Goal: Task Accomplishment & Management: Use online tool/utility

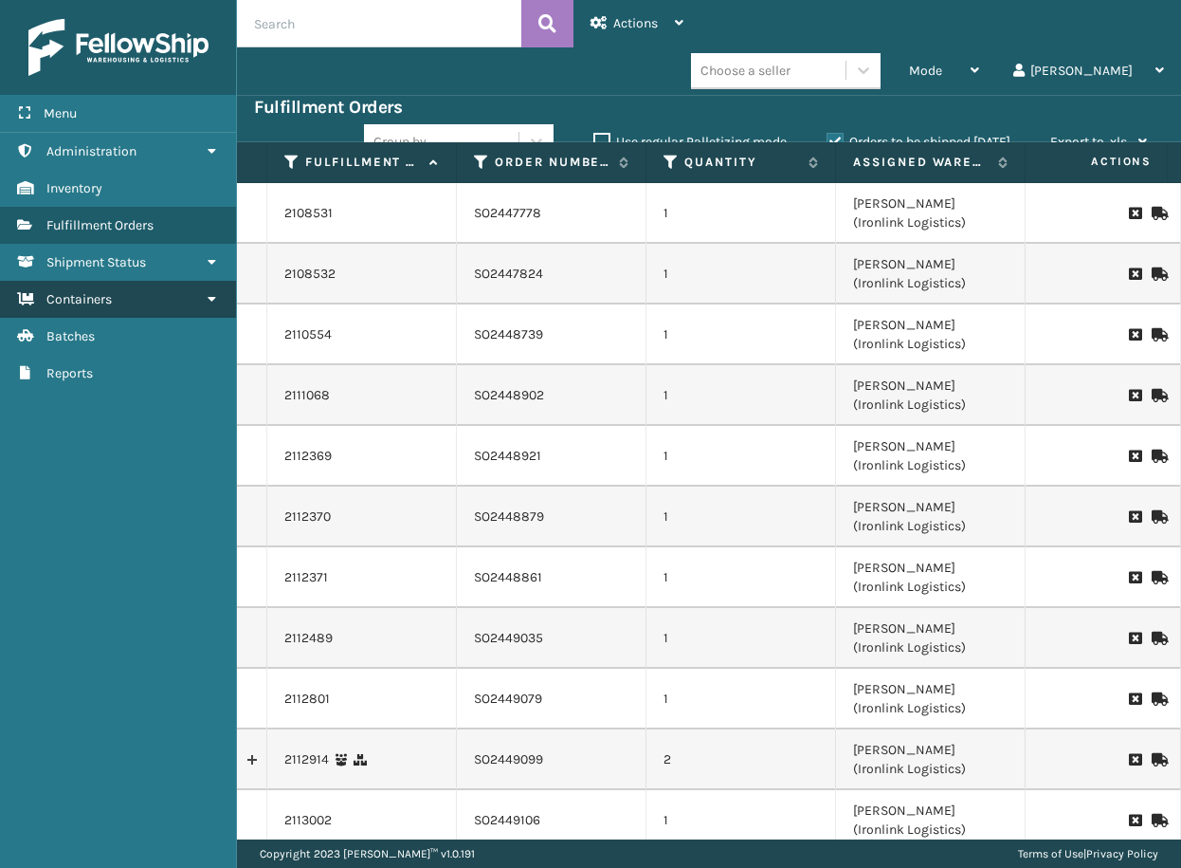
click at [171, 317] on link "Containers" at bounding box center [118, 299] width 236 height 37
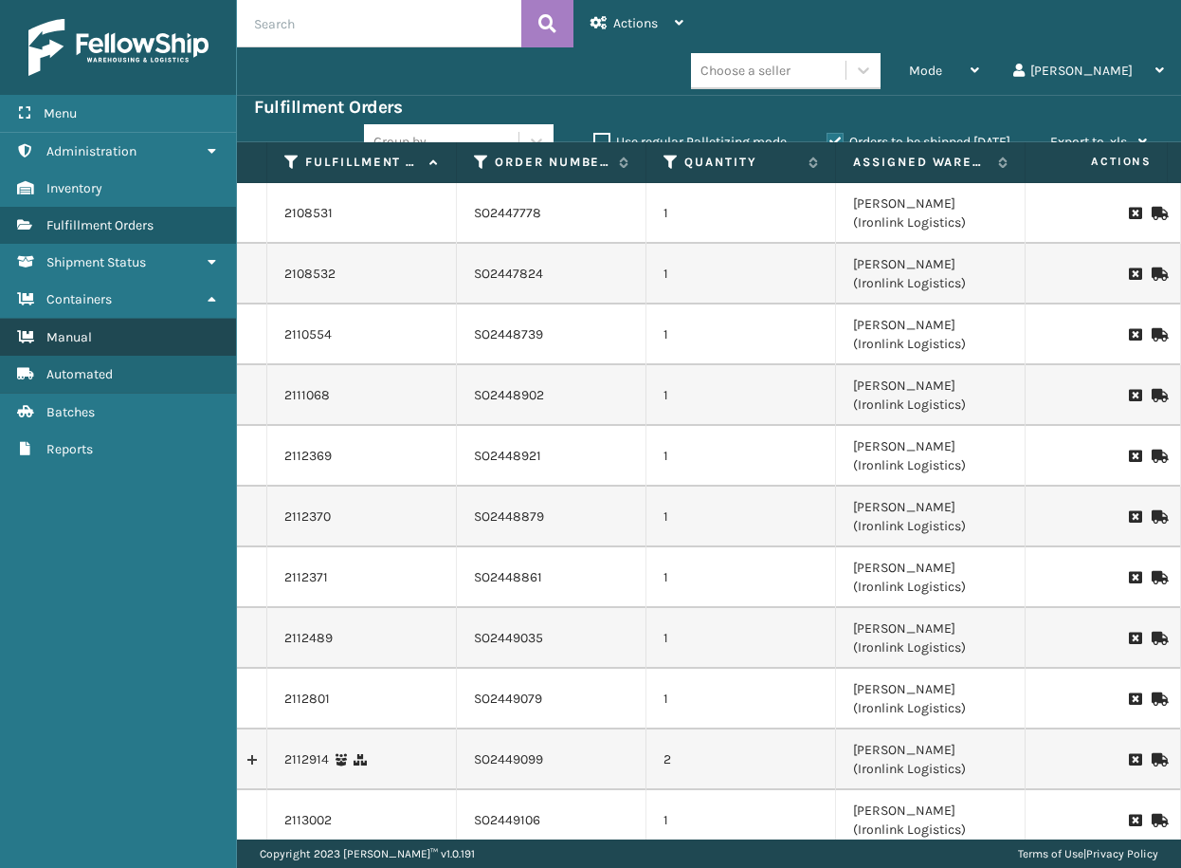
click at [174, 332] on link "Manual" at bounding box center [118, 337] width 236 height 37
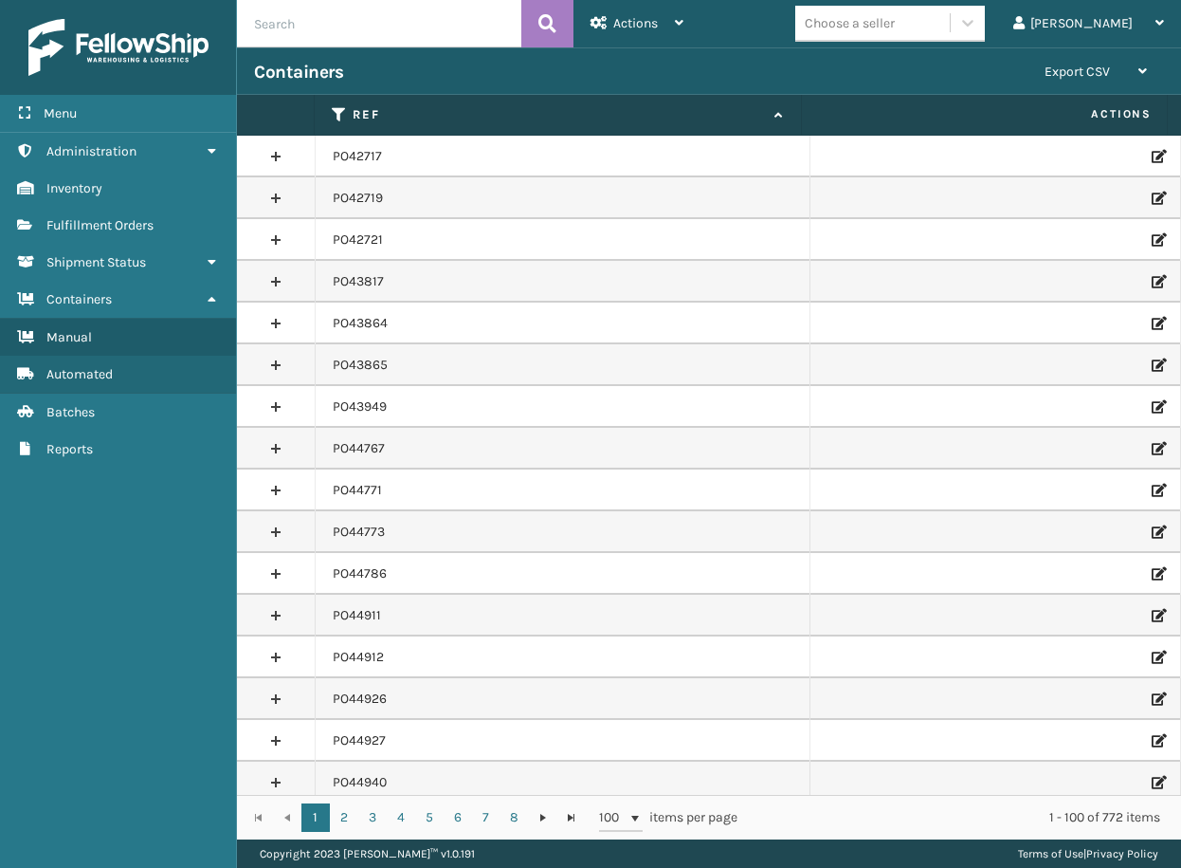
click at [382, 25] on input "text" at bounding box center [379, 23] width 284 height 47
paste input "PO50369"
type input "PO50369"
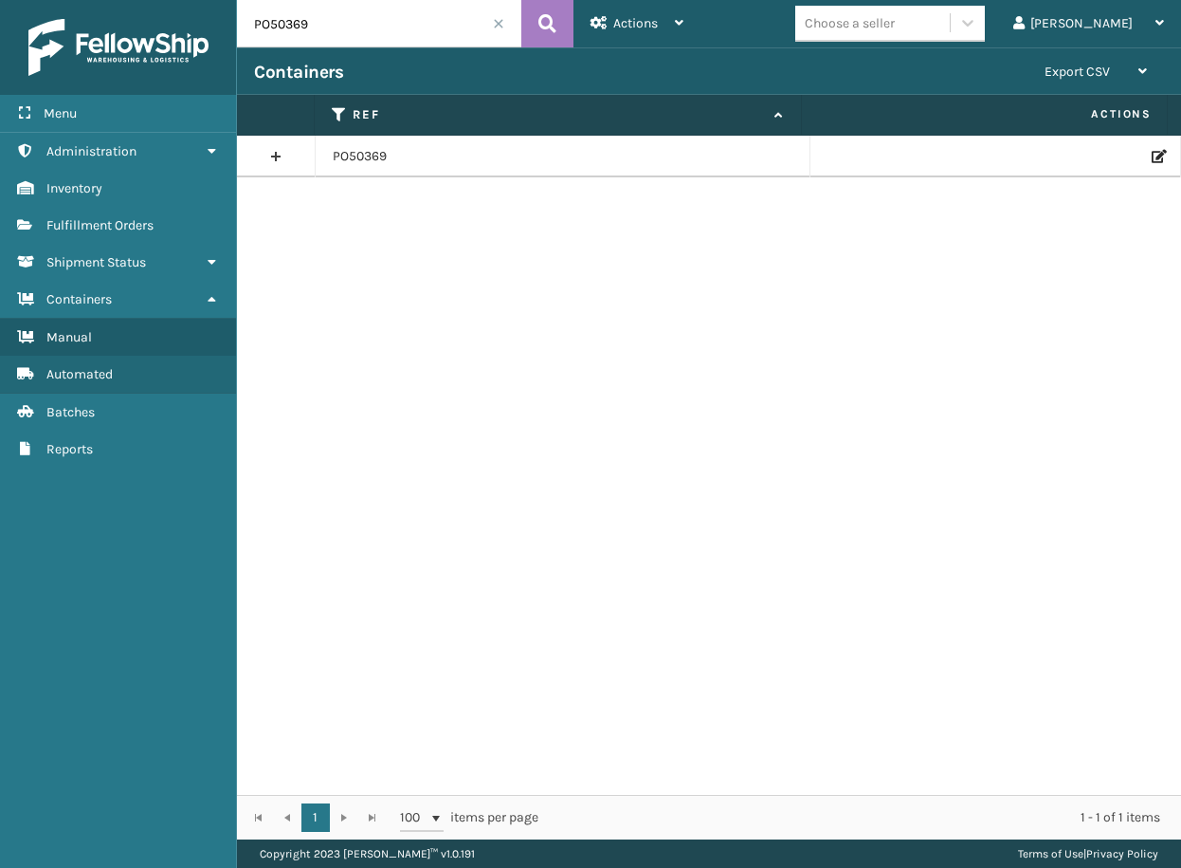
click at [1152, 157] on icon at bounding box center [1157, 156] width 11 height 13
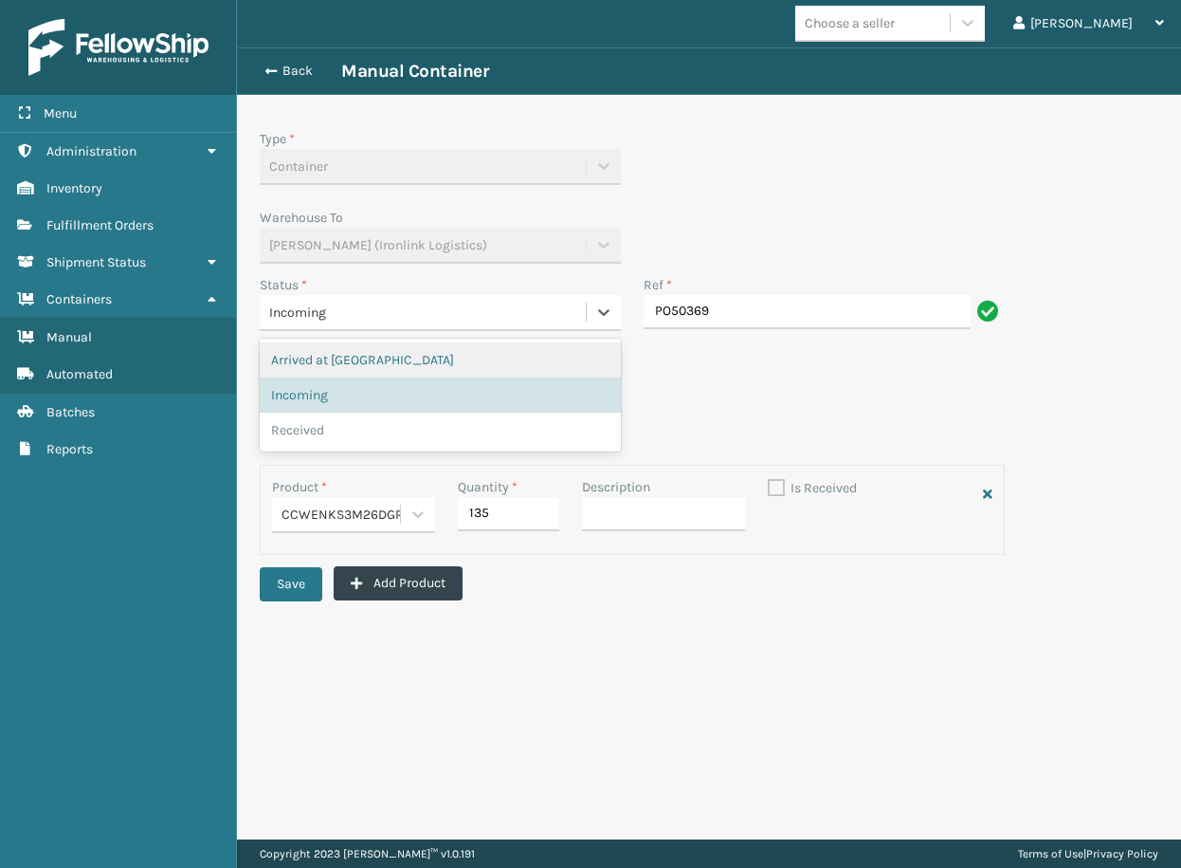
click at [445, 311] on div "Incoming" at bounding box center [422, 312] width 307 height 20
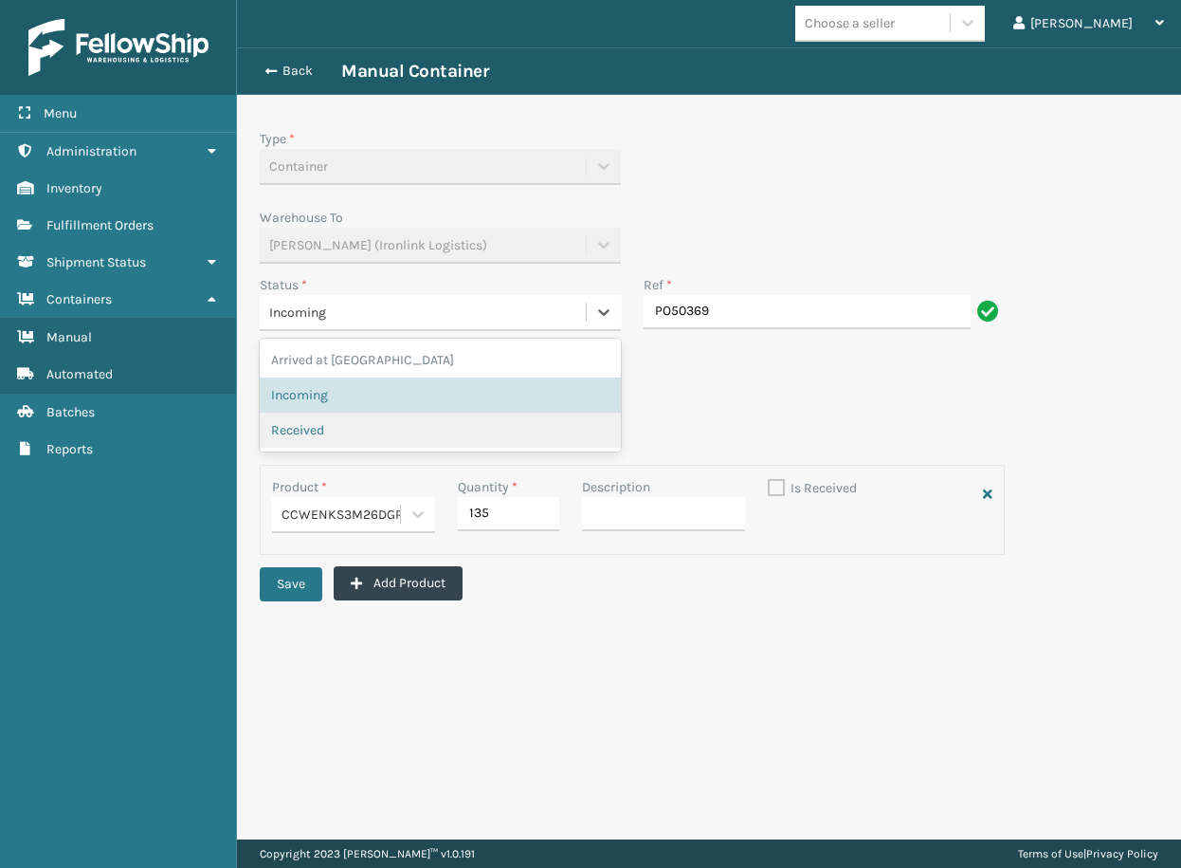
click at [335, 431] on div "Received" at bounding box center [440, 430] width 338 height 20
checkbox input "true"
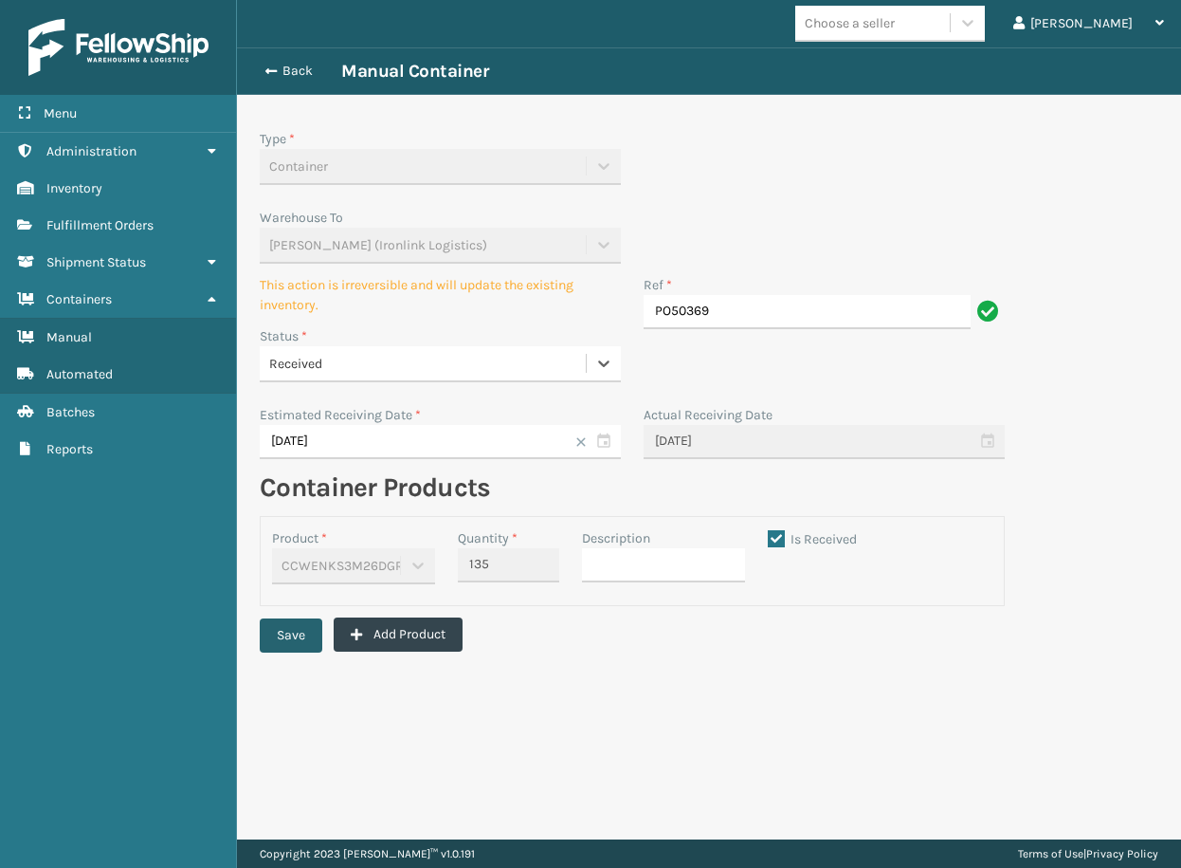
click at [282, 642] on button "Save" at bounding box center [291, 635] width 63 height 34
